Goal: Task Accomplishment & Management: Manage account settings

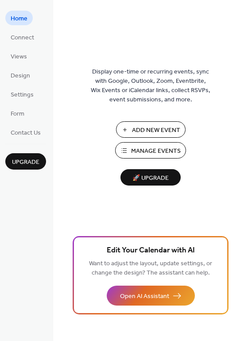
click at [163, 154] on span "Manage Events" at bounding box center [156, 151] width 50 height 9
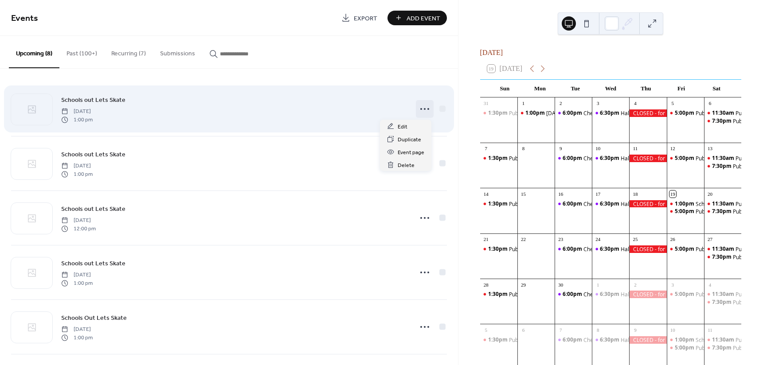
click at [423, 109] on icon at bounding box center [425, 109] width 14 height 14
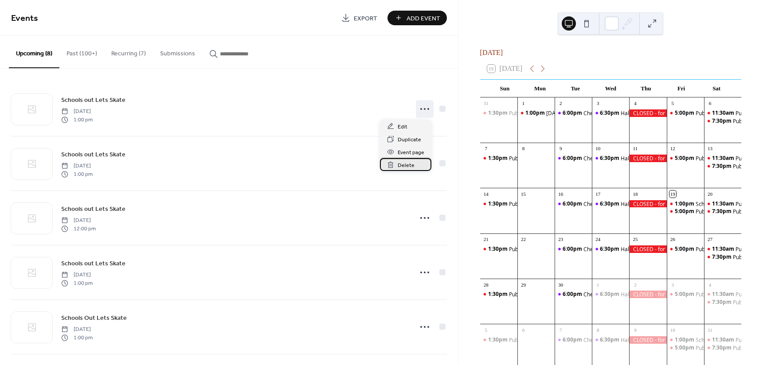
click at [400, 168] on span "Delete" at bounding box center [406, 165] width 17 height 9
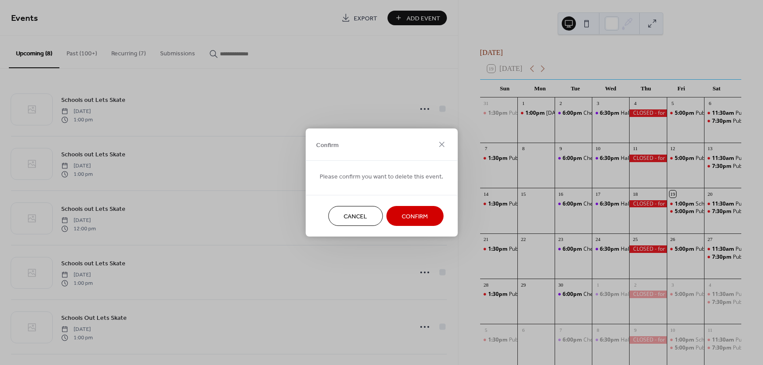
click at [408, 220] on span "Confirm" at bounding box center [415, 216] width 26 height 9
